Goal: Check status: Check status

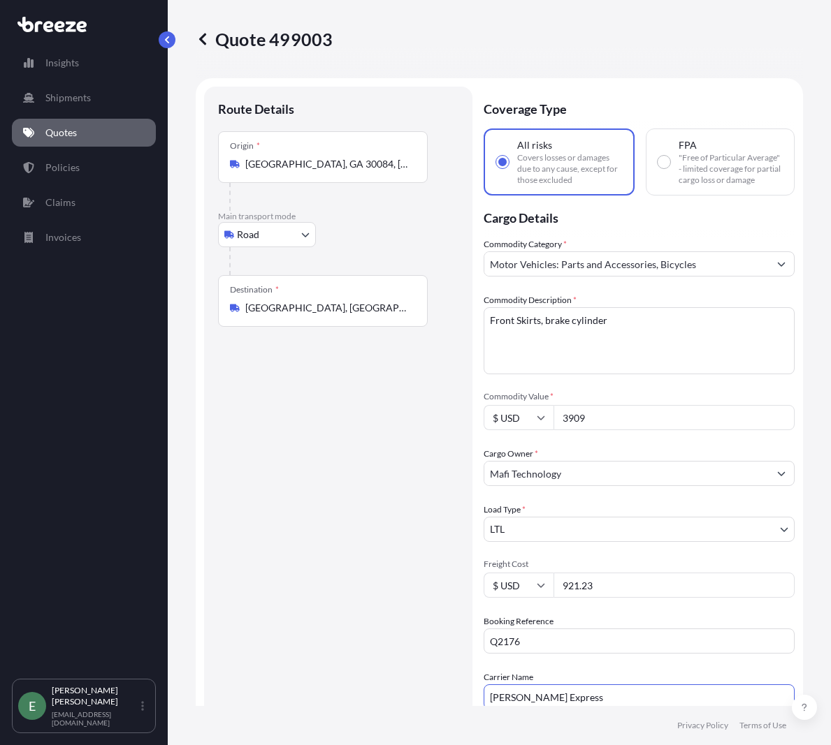
select select "Road"
select select "1"
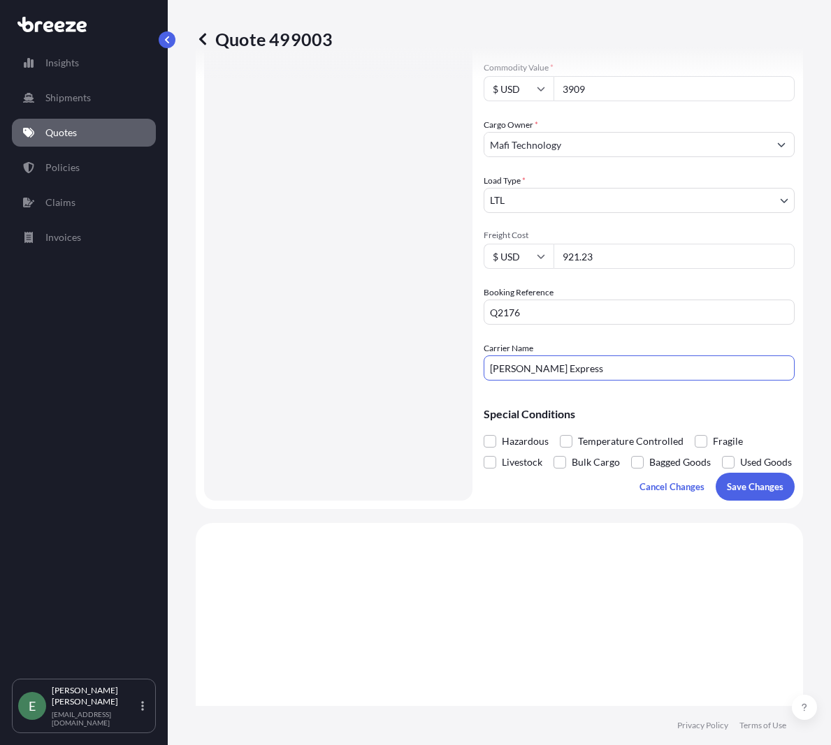
scroll to position [279, 0]
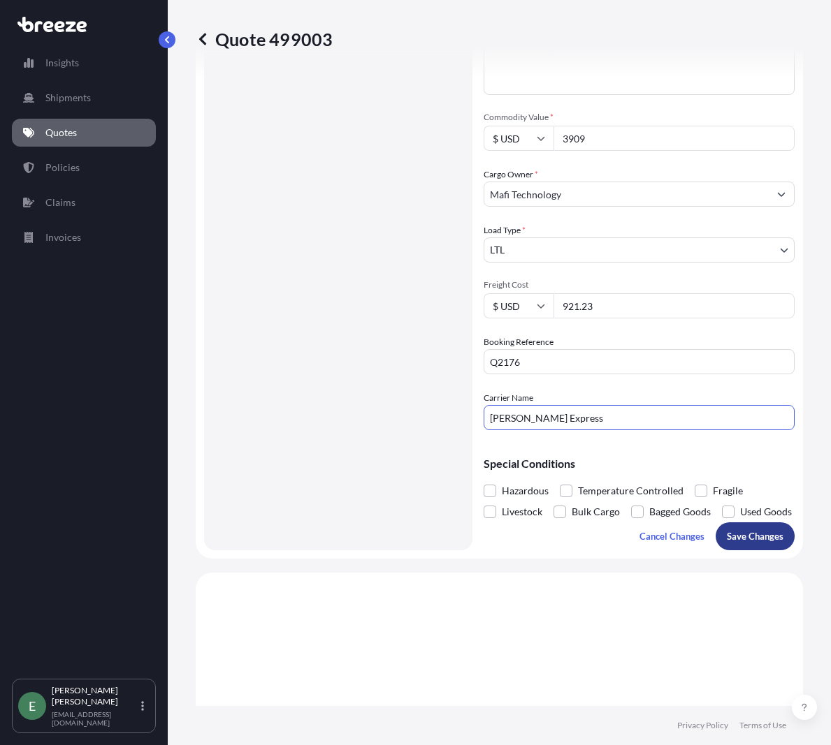
click at [734, 544] on p "Save Changes" at bounding box center [755, 537] width 57 height 14
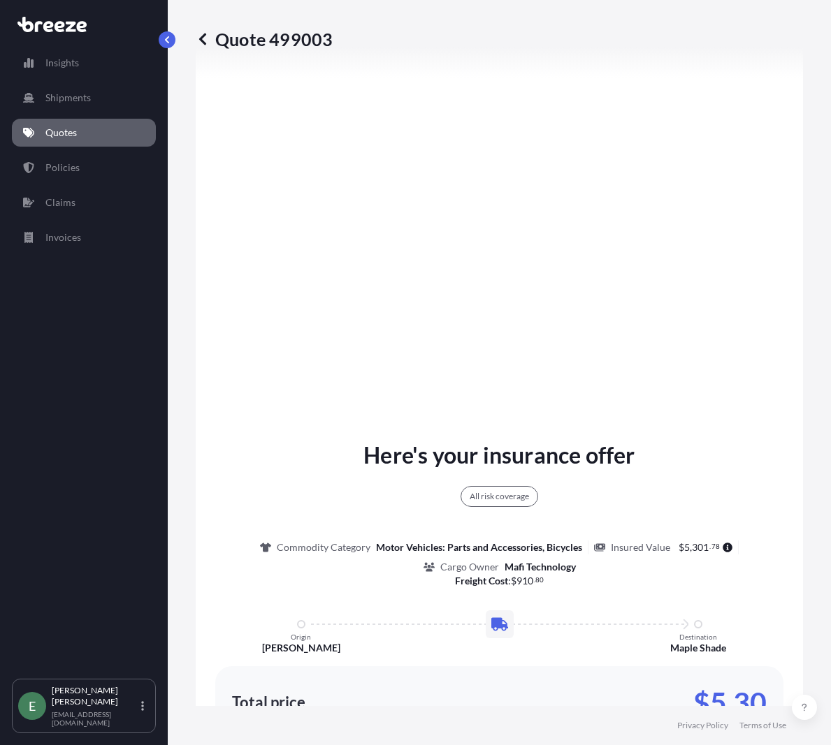
select select "Road"
select select "1"
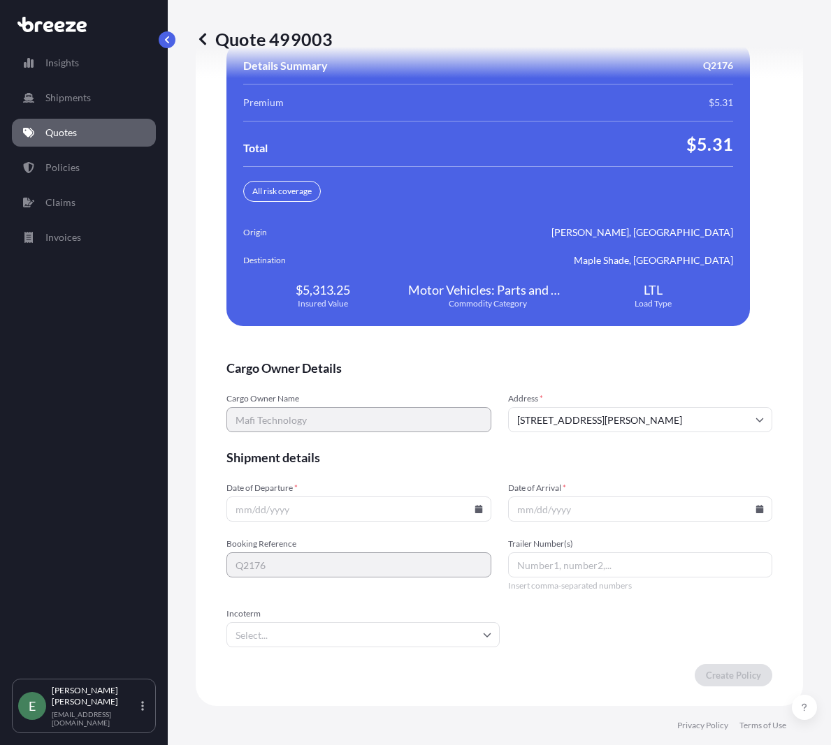
scroll to position [2942, 0]
drag, startPoint x: 340, startPoint y: 539, endPoint x: 397, endPoint y: 541, distance: 56.6
click at [340, 522] on input "Date of Departure *" at bounding box center [358, 509] width 265 height 25
click at [474, 514] on icon at bounding box center [478, 509] width 8 height 8
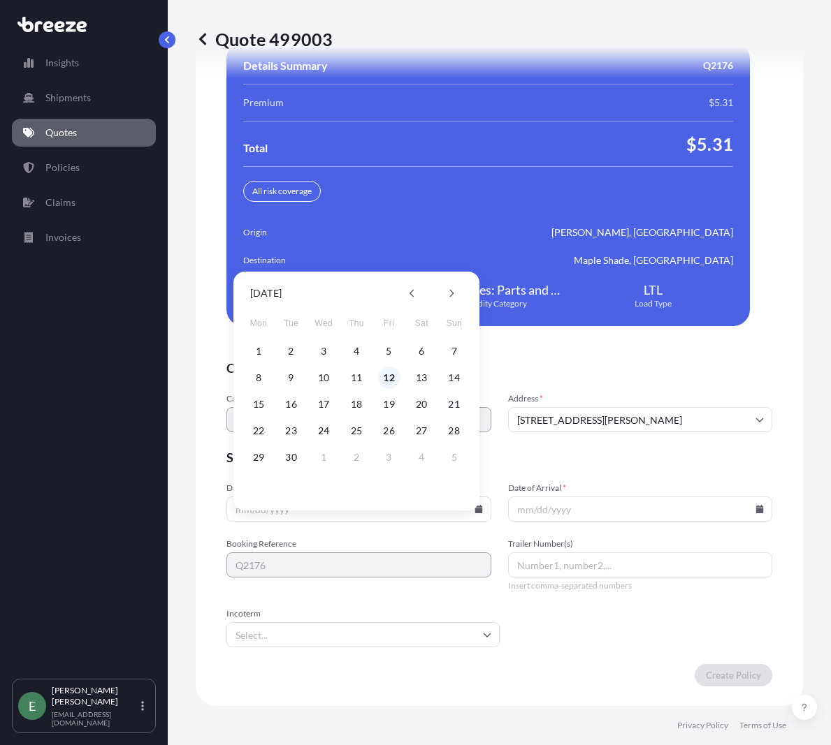
click at [391, 377] on button "12" at bounding box center [389, 378] width 22 height 22
type input "[DATE]"
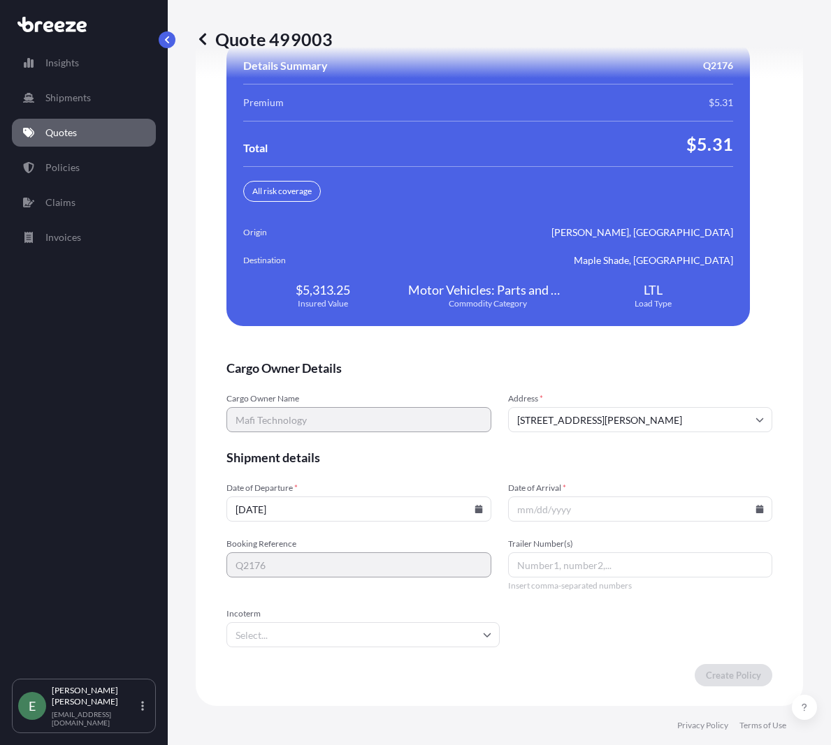
click at [743, 522] on input "Date of Arrival *" at bounding box center [640, 509] width 265 height 25
click at [746, 522] on input "Date of Arrival *" at bounding box center [640, 509] width 265 height 25
click at [756, 522] on input "Date of Arrival *" at bounding box center [640, 509] width 265 height 25
click at [756, 514] on icon at bounding box center [760, 509] width 8 height 8
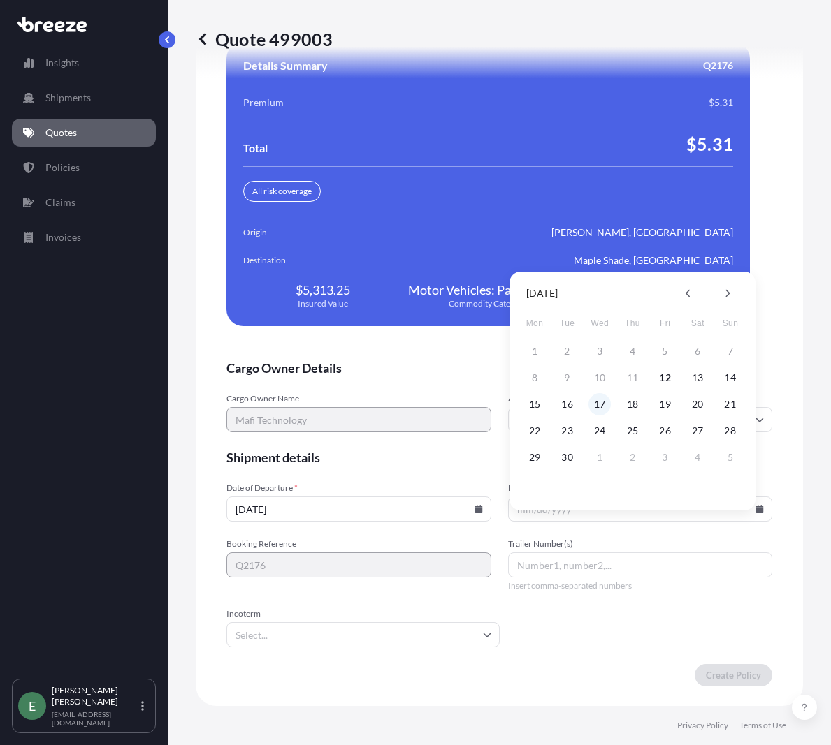
click at [599, 405] on button "17" at bounding box center [599, 404] width 22 height 22
type input "[DATE]"
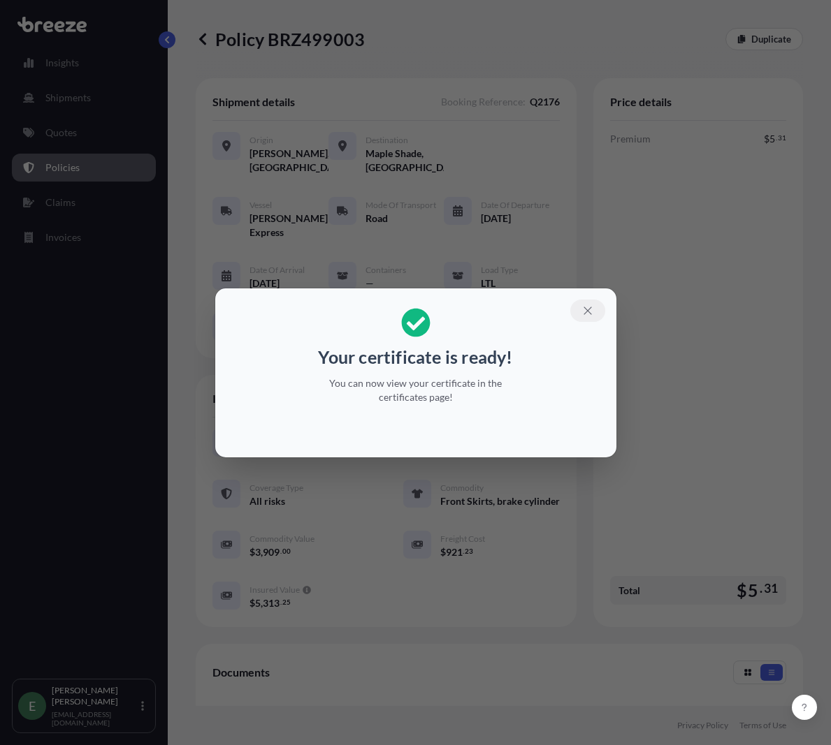
click at [586, 310] on icon "button" at bounding box center [587, 311] width 8 height 8
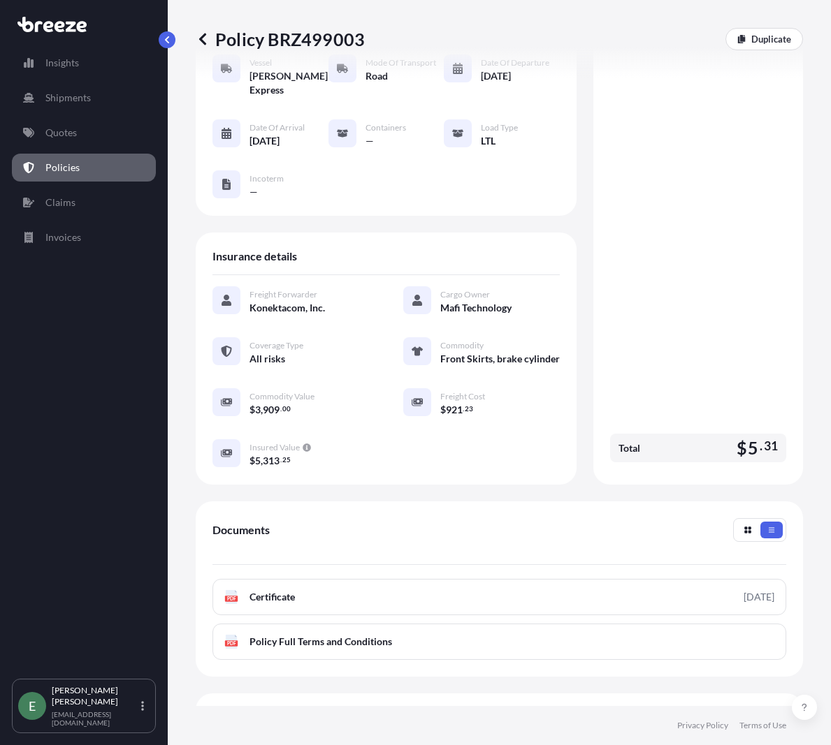
scroll to position [262, 0]
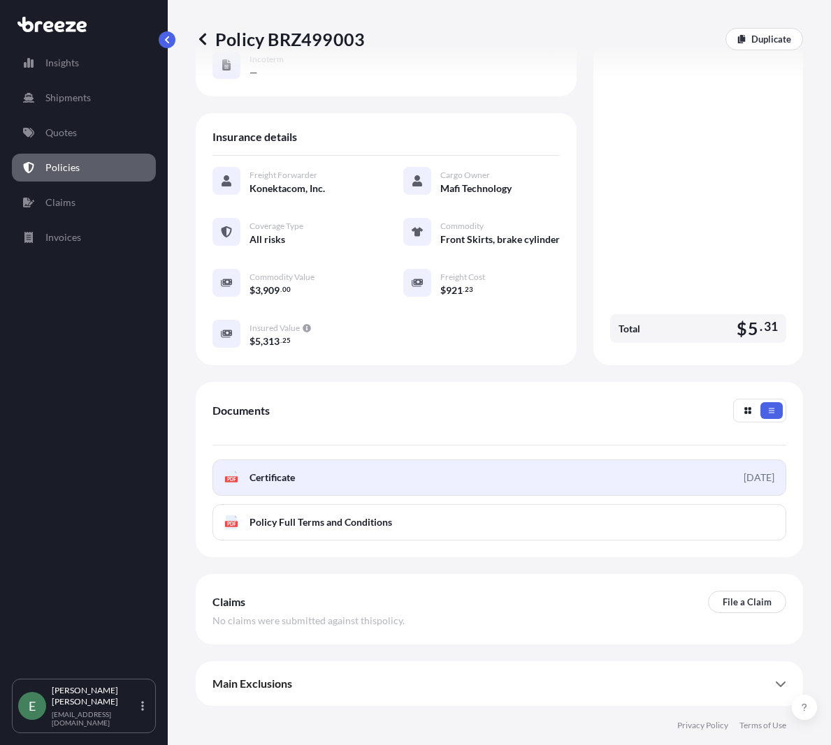
click at [275, 478] on span "Certificate" at bounding box center [271, 478] width 45 height 14
